Goal: Navigation & Orientation: Find specific page/section

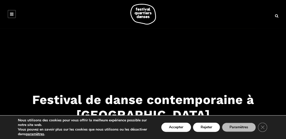
click at [11, 14] on icon at bounding box center [12, 14] width 4 height 4
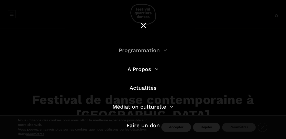
click at [149, 48] on link "Programmation" at bounding box center [143, 50] width 48 height 6
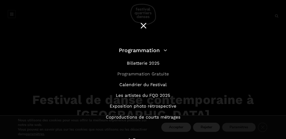
click at [149, 75] on link "Programmation Gratuite" at bounding box center [143, 73] width 52 height 5
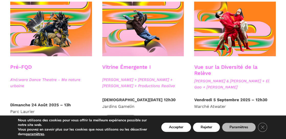
click at [206, 101] on strong "Vendredi 5 Septembre 2025 – 12h30" at bounding box center [230, 99] width 73 height 5
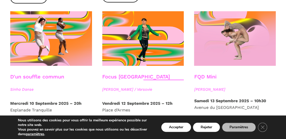
scroll to position [589, 0]
